Goal: Information Seeking & Learning: Find specific fact

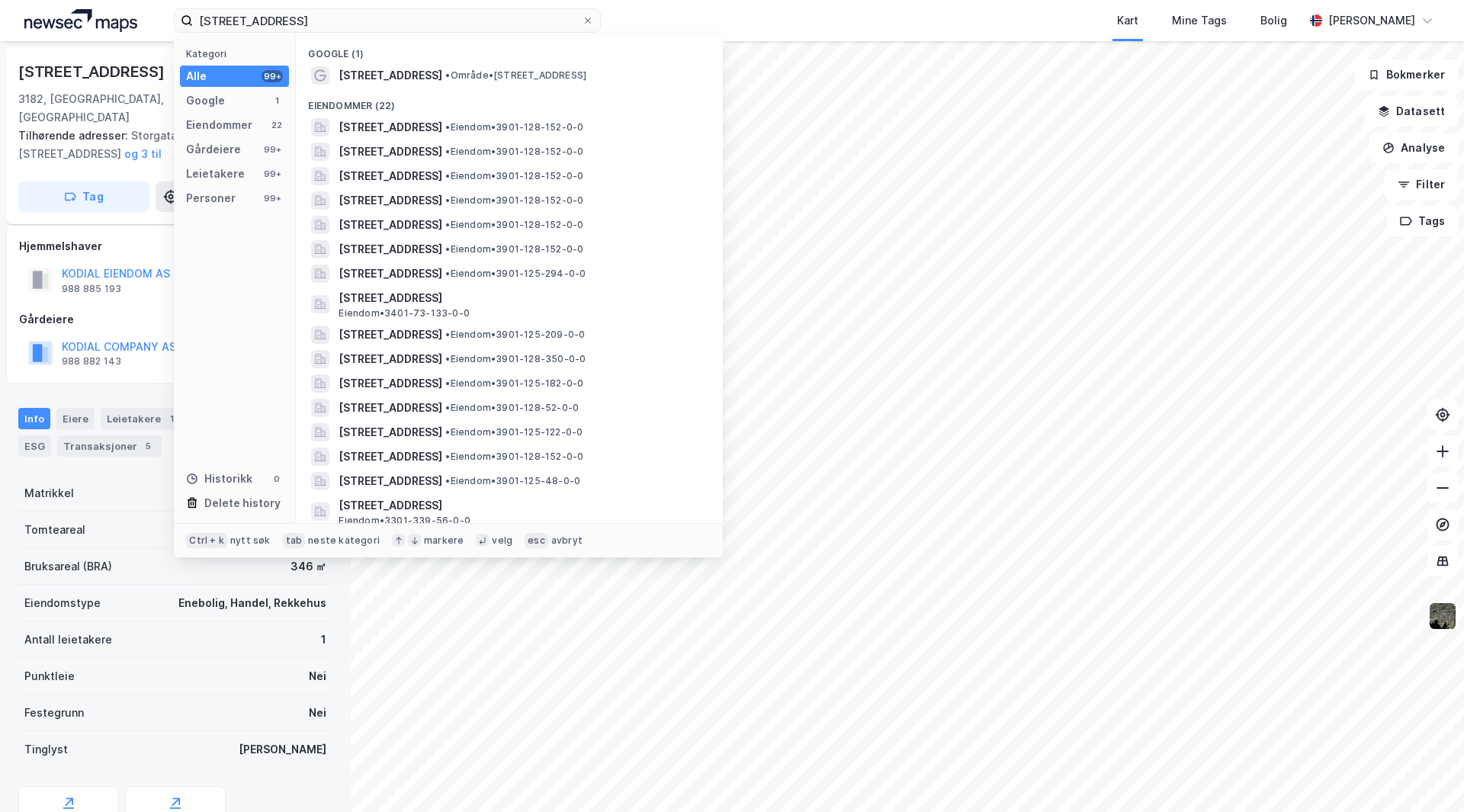
scroll to position [54, 0]
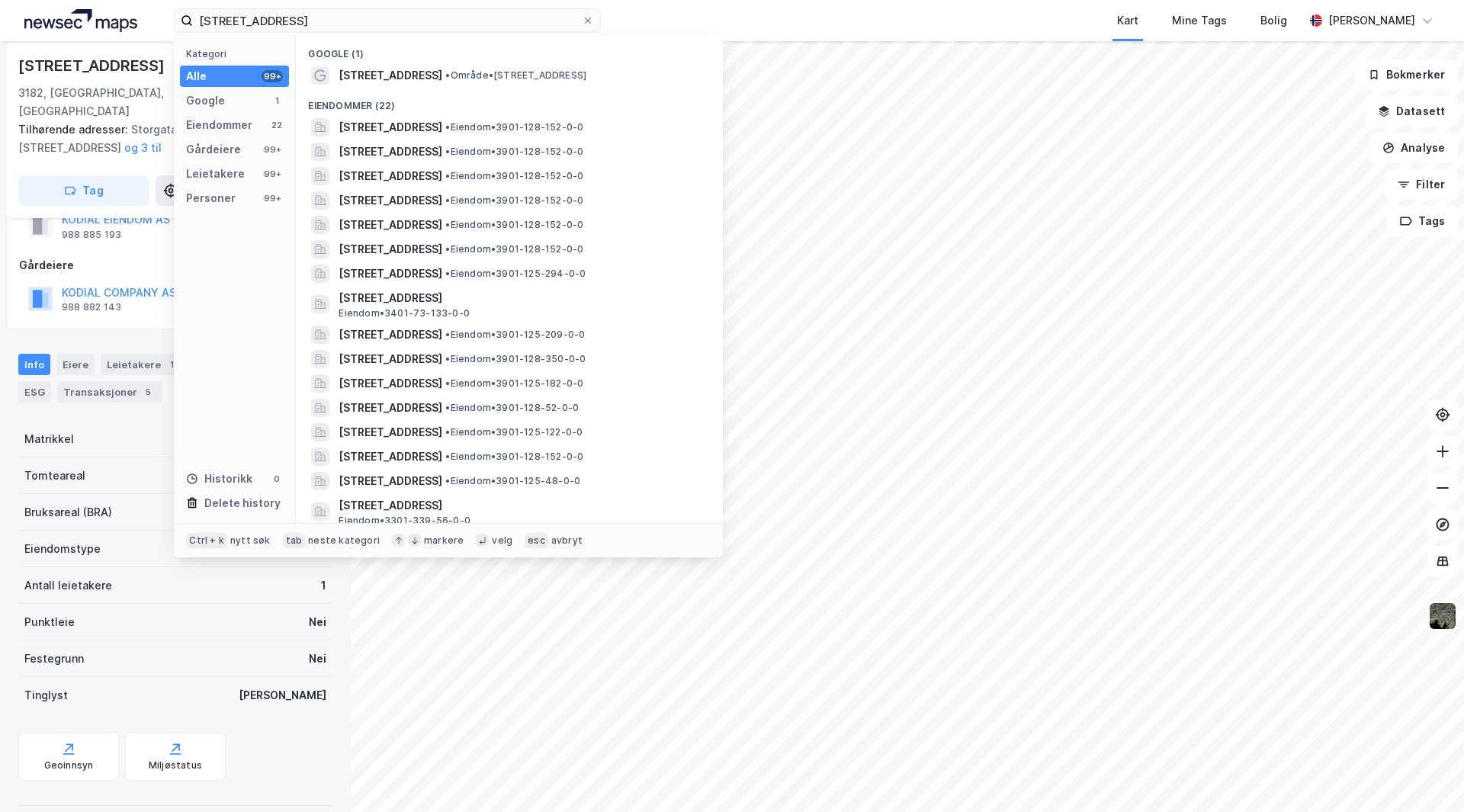
click at [119, 14] on div "[STREET_ADDRESS] horten Kategori Alle 99+ Google 1 Eiendommer 22 Gårdeiere 99+ …" at bounding box center [732, 21] width 1464 height 41
click at [257, 18] on input "[STREET_ADDRESS]" at bounding box center [387, 20] width 389 height 23
drag, startPoint x: 330, startPoint y: 19, endPoint x: 0, endPoint y: 25, distance: 330.1
click at [0, 25] on div "[STREET_ADDRESS] horten Kategori Alle 99+ Google 1 Eiendommer 22 Gårdeiere 99+ …" at bounding box center [732, 21] width 1464 height 41
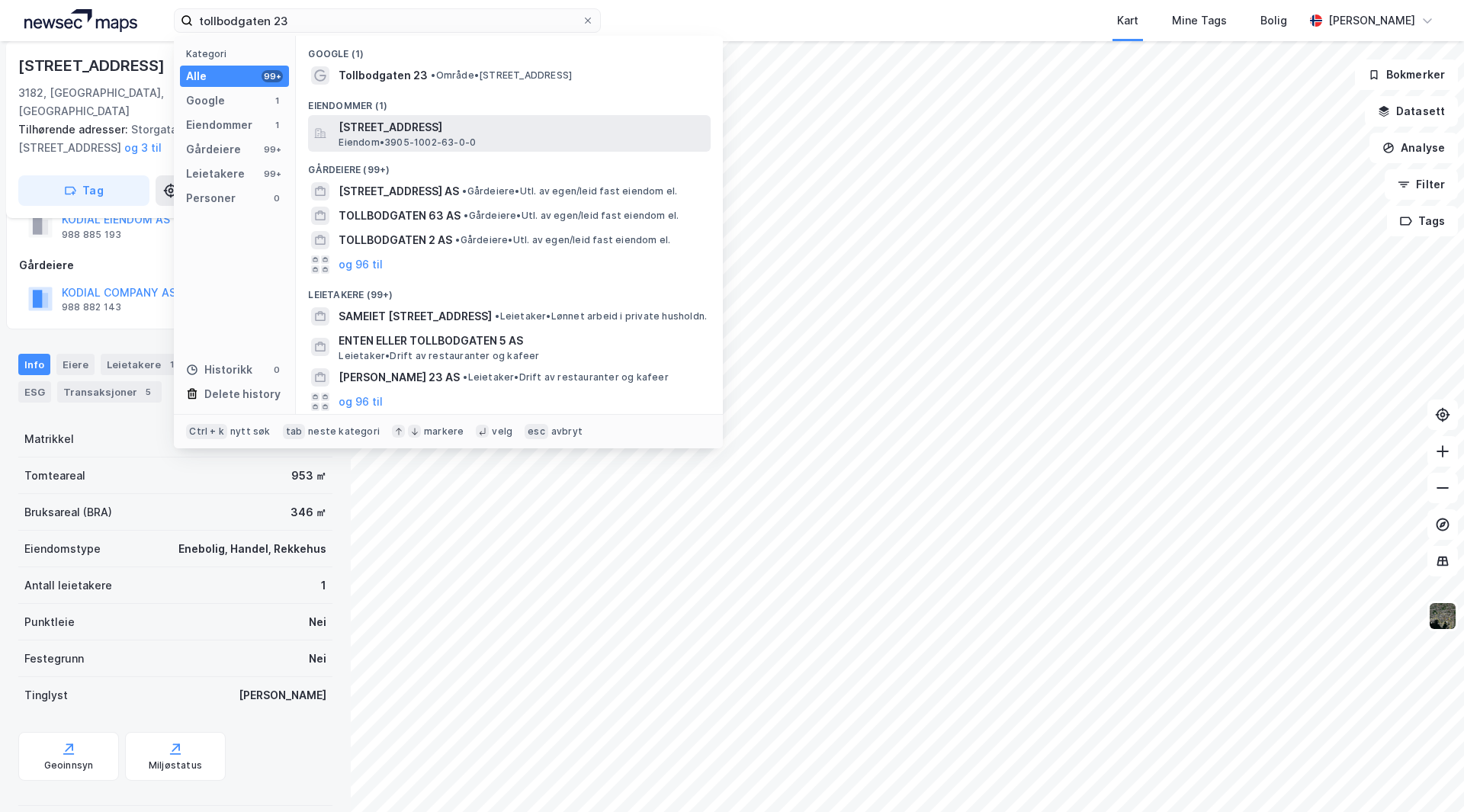
type input "tollbodgaten 23"
click at [391, 136] on span "Eiendom • 3905-1002-63-0-0" at bounding box center [407, 142] width 137 height 12
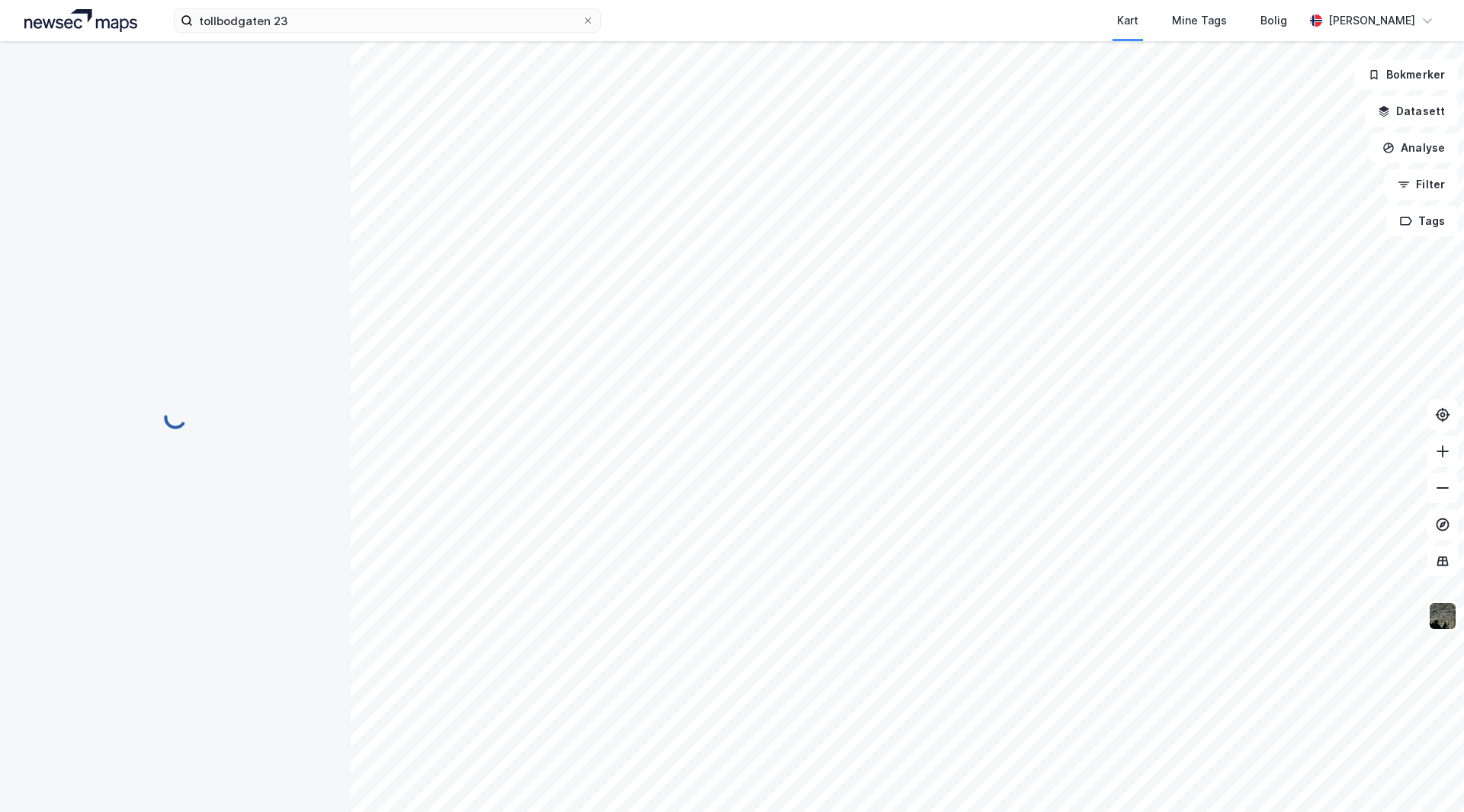
scroll to position [18, 0]
